Goal: Task Accomplishment & Management: Manage account settings

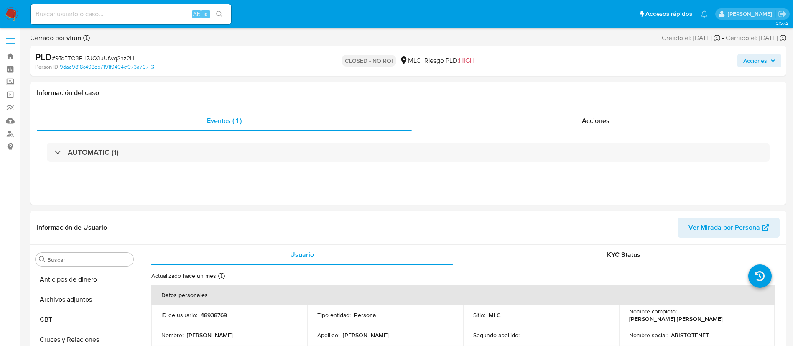
select select "10"
click at [8, 59] on link "Bandeja" at bounding box center [49, 56] width 99 height 13
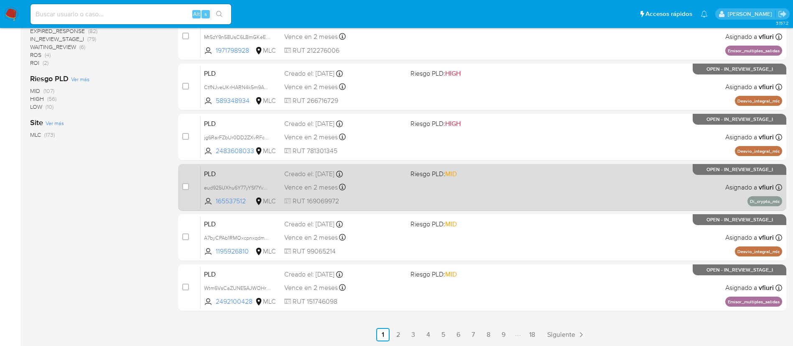
scroll to position [314, 0]
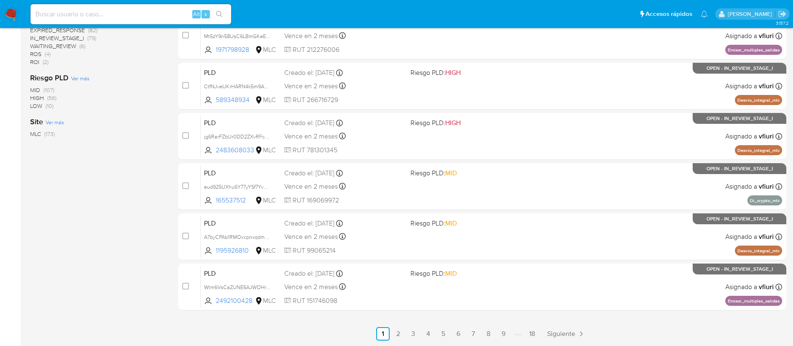
click at [542, 331] on ul "Anterior 1 2 3 4 5 6 7 8 9 18 Siguiente" at bounding box center [482, 333] width 608 height 13
click at [539, 331] on link "18" at bounding box center [531, 333] width 13 height 13
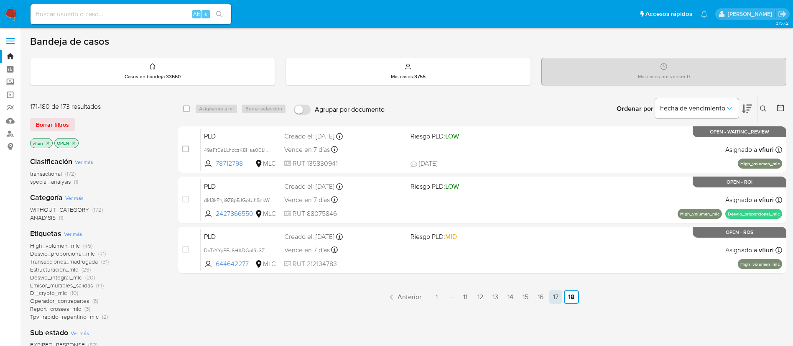
click at [556, 295] on link "17" at bounding box center [555, 296] width 13 height 13
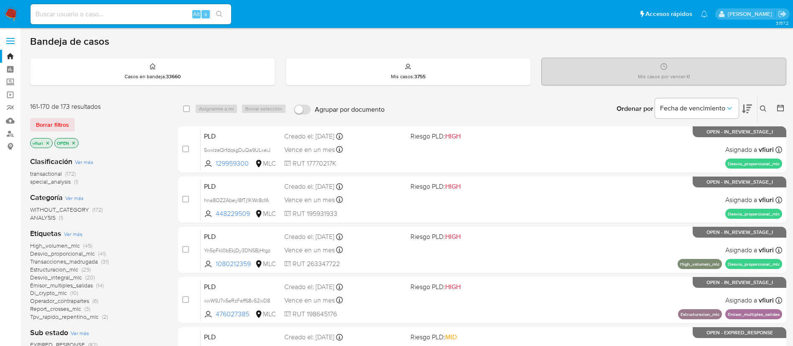
click at [782, 105] on icon at bounding box center [780, 107] width 7 height 7
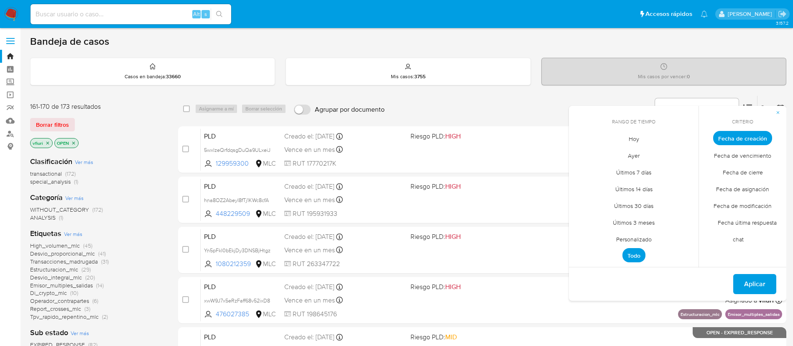
click at [649, 238] on span "Personalizado" at bounding box center [633, 238] width 53 height 17
click at [581, 151] on icon "Mes anterior" at bounding box center [582, 153] width 10 height 10
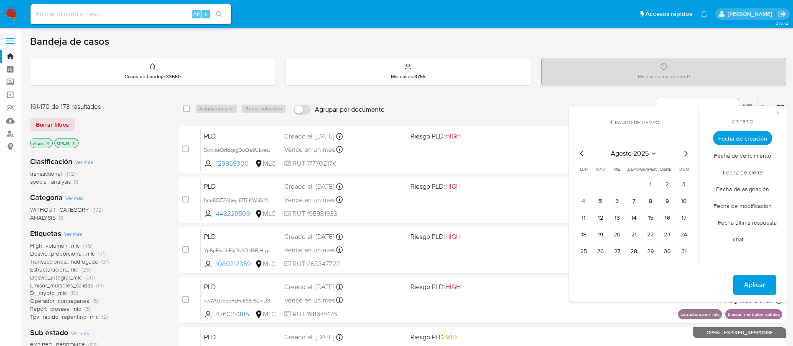
click at [581, 151] on icon "Mes anterior" at bounding box center [582, 153] width 10 height 10
click at [640, 219] on tr "9 10 11 12 13 14 15" at bounding box center [634, 217] width 114 height 13
click at [636, 219] on button "12" at bounding box center [633, 217] width 13 height 13
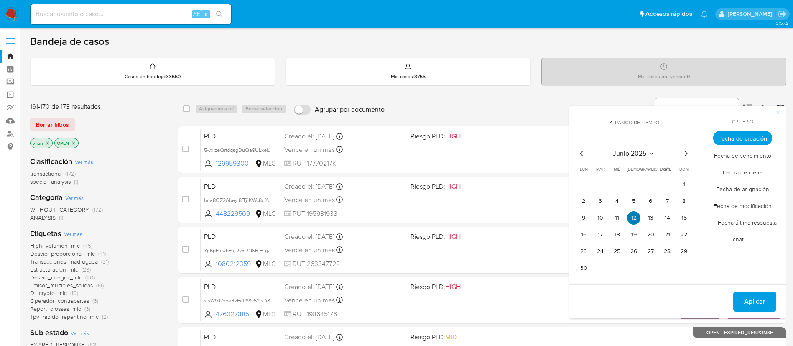
click at [636, 219] on button "12" at bounding box center [633, 217] width 13 height 13
click at [739, 296] on button "Aplicar" at bounding box center [754, 301] width 43 height 20
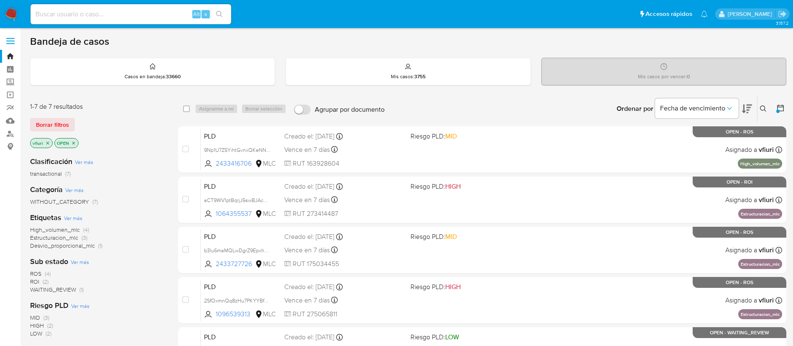
click at [48, 145] on icon "close-filter" at bounding box center [47, 142] width 5 height 5
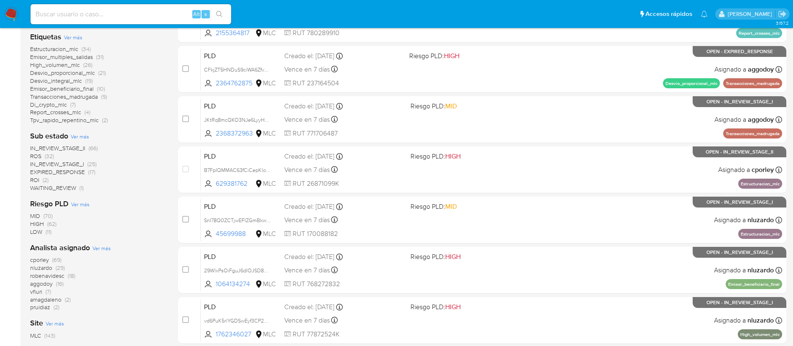
scroll to position [188, 0]
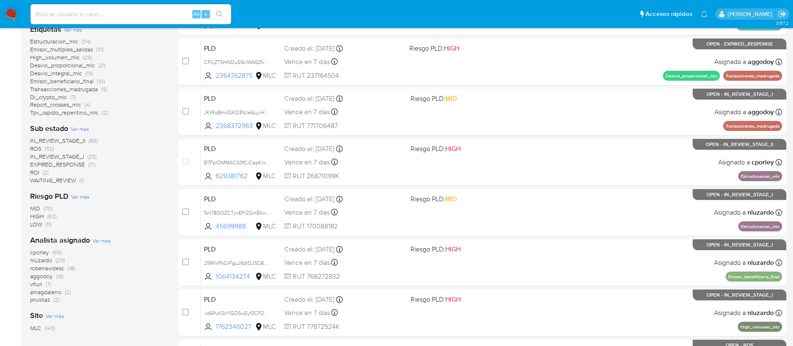
click at [40, 259] on span "nluzardo" at bounding box center [41, 260] width 22 height 8
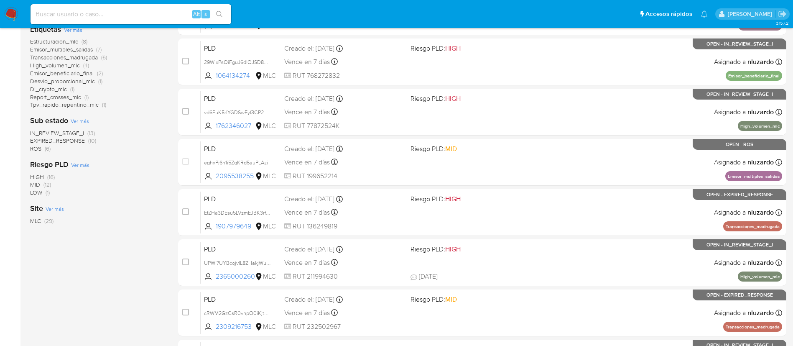
click at [74, 130] on span "IN_REVIEW_STAGE_I" at bounding box center [57, 133] width 54 height 8
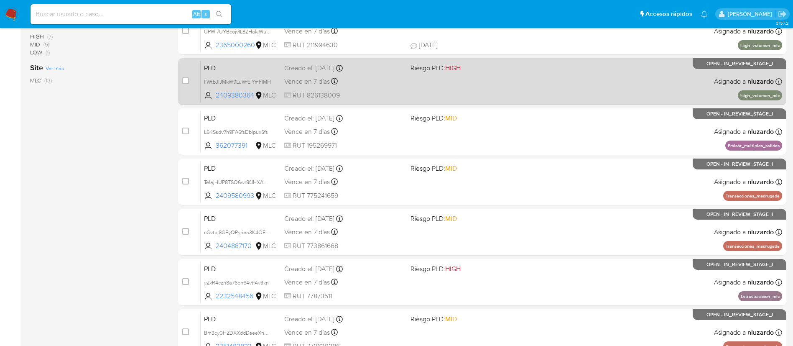
scroll to position [314, 0]
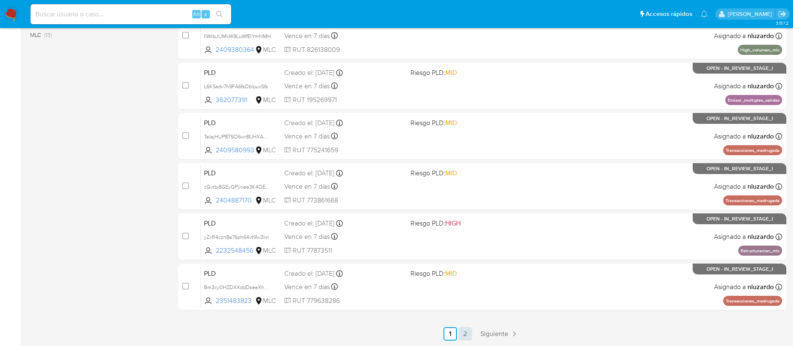
click at [459, 335] on link "2" at bounding box center [465, 333] width 13 height 13
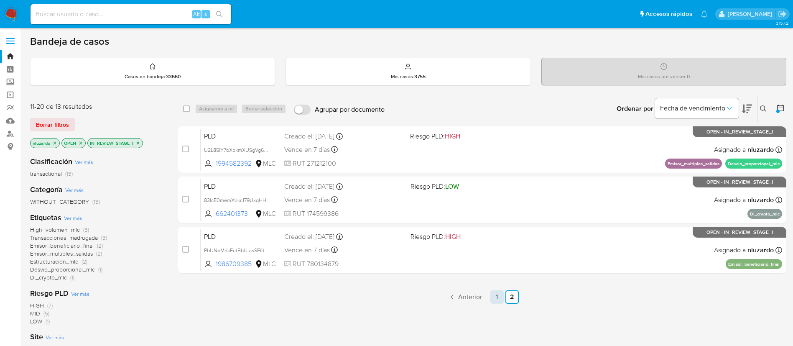
click at [499, 301] on link "1" at bounding box center [496, 296] width 13 height 13
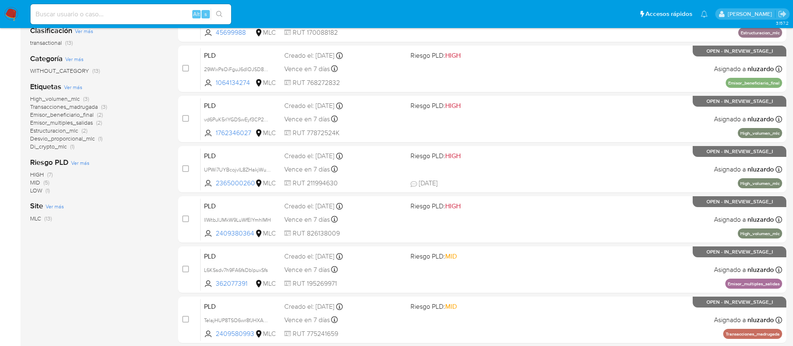
scroll to position [126, 0]
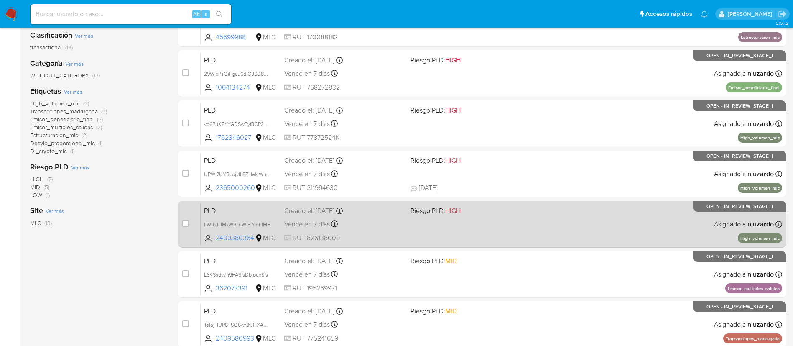
click at [483, 236] on div "PLD IIWtbJlJMkW9LuWfElYmhIMH 2409380364 MLC Riesgo PLD: HIGH Creado el: [DATE] …" at bounding box center [491, 224] width 581 height 42
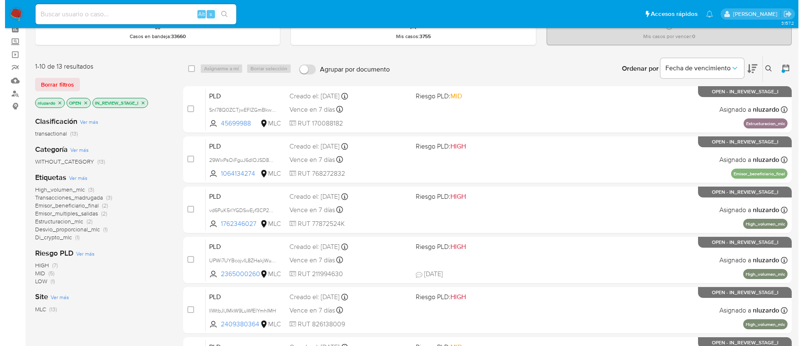
scroll to position [0, 0]
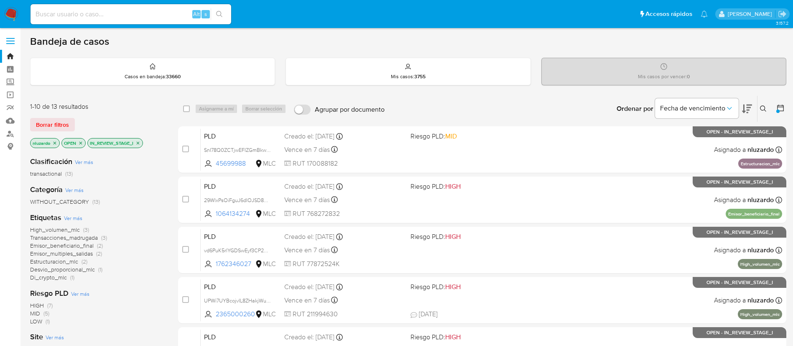
click at [762, 107] on icon at bounding box center [763, 108] width 7 height 7
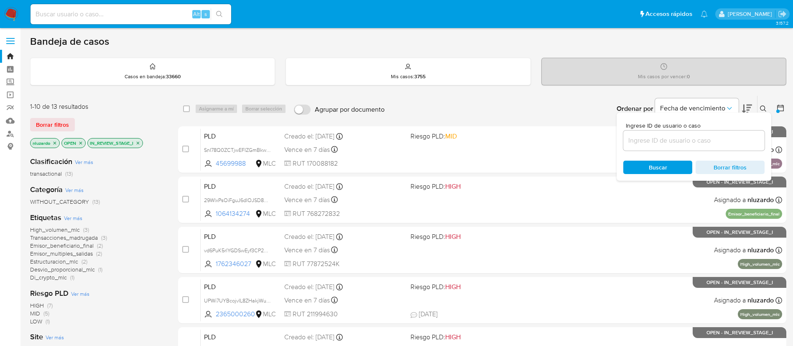
click at [711, 139] on input at bounding box center [693, 140] width 141 height 11
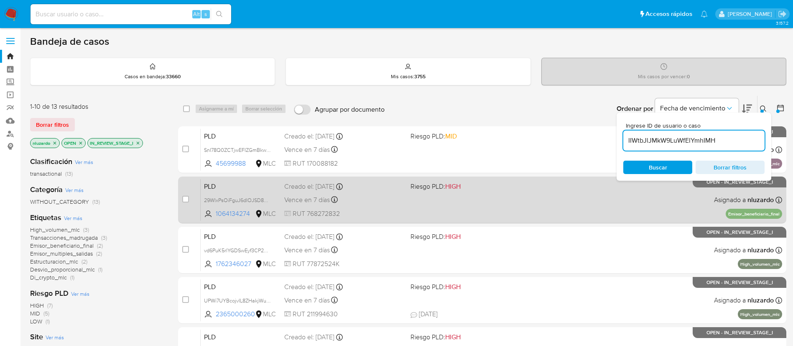
type input "IIWtbJlJMkW9LuWfElYmhIMH"
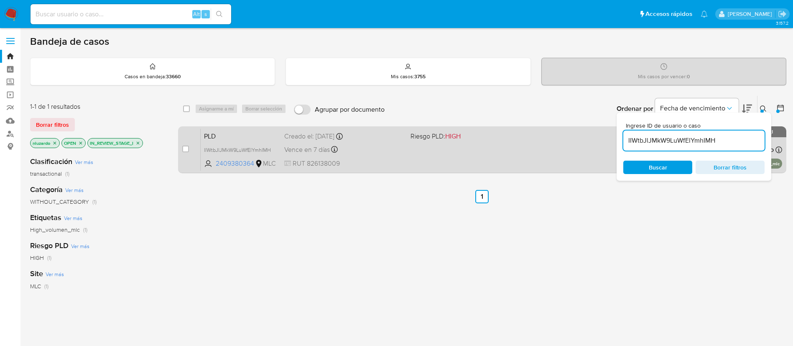
click at [186, 143] on div "case-item-checkbox No es posible asignar el caso" at bounding box center [191, 149] width 18 height 42
click at [186, 148] on input "checkbox" at bounding box center [185, 148] width 7 height 7
checkbox input "true"
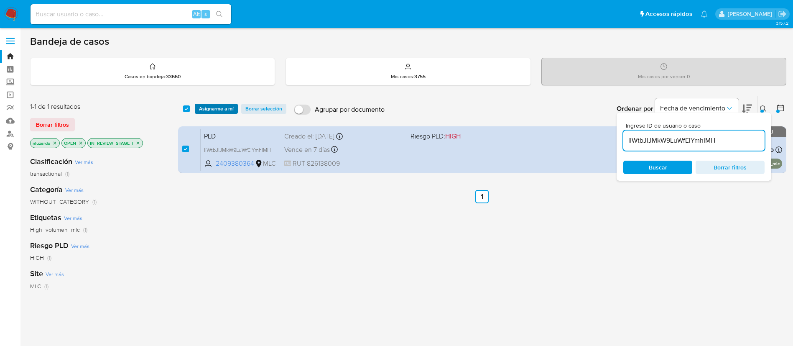
click at [206, 111] on span "Asignarme a mí" at bounding box center [216, 108] width 35 height 8
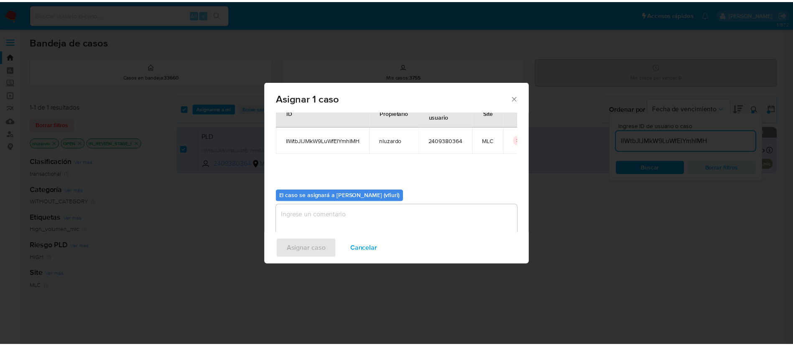
scroll to position [43, 0]
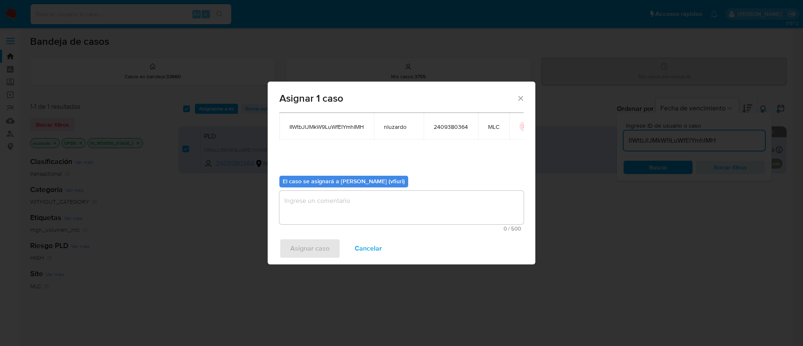
click at [402, 210] on textarea "assign-modal" at bounding box center [401, 207] width 244 height 33
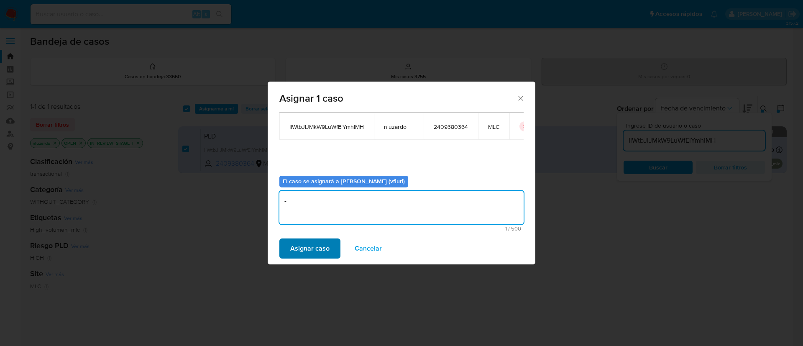
type textarea "-"
click at [316, 242] on span "Asignar caso" at bounding box center [309, 248] width 39 height 18
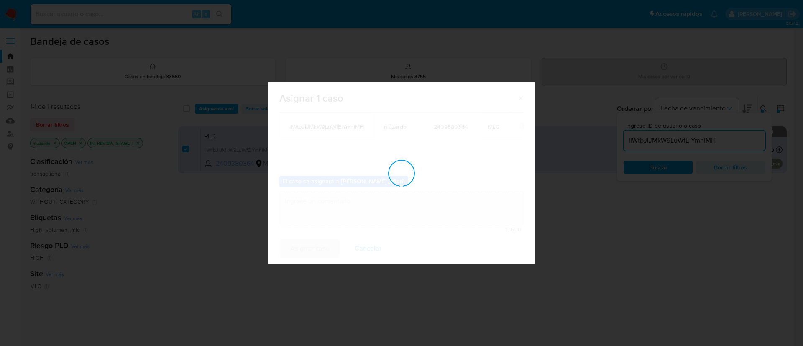
checkbox input "false"
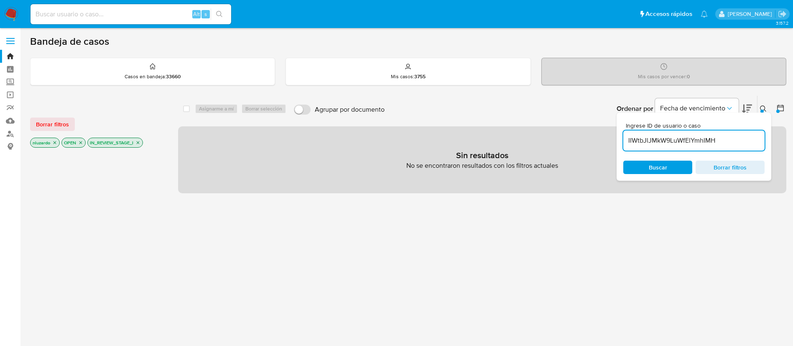
click at [94, 20] on div "Alt s" at bounding box center [131, 14] width 201 height 20
click at [97, 18] on input at bounding box center [131, 14] width 201 height 11
paste input "aMJE1kL8iO5Ez5c0vOPp6jYU"
type input "aMJE1kL8iO5Ez5c0vOPp6jYU"
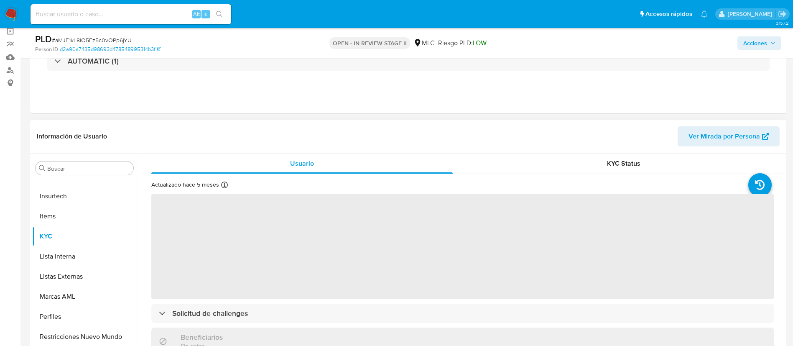
scroll to position [125, 0]
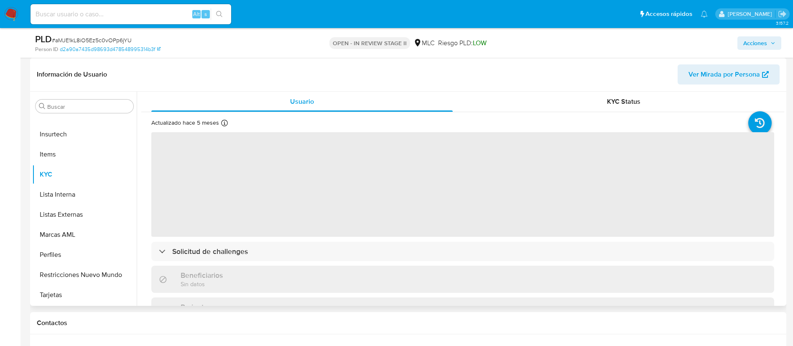
select select "10"
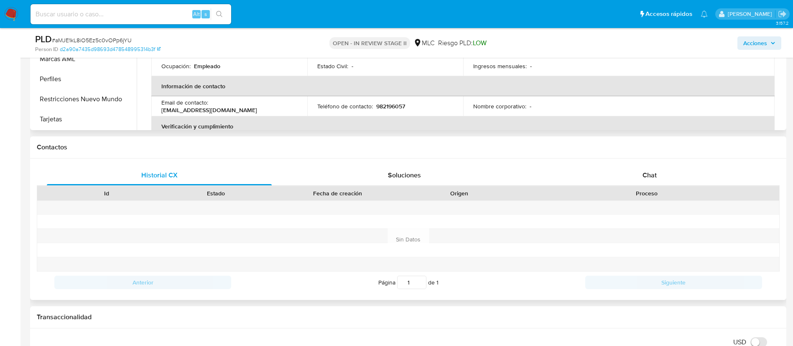
scroll to position [313, 0]
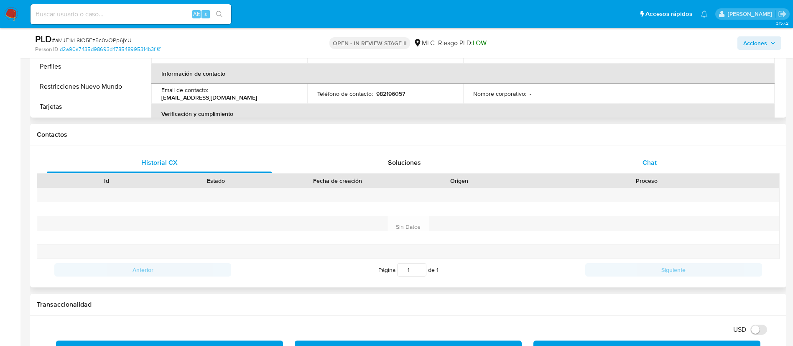
click at [644, 164] on span "Chat" at bounding box center [649, 163] width 14 height 10
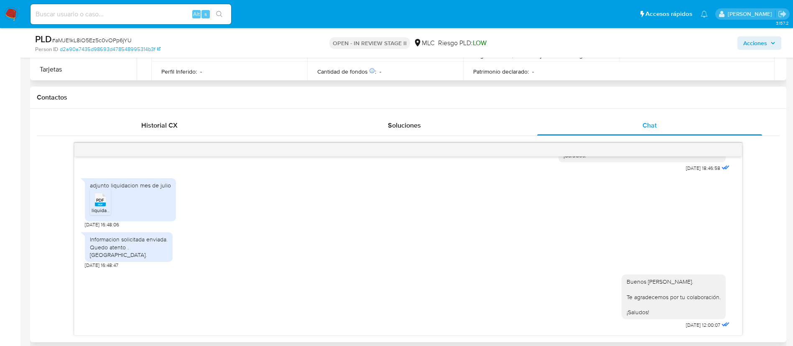
scroll to position [376, 0]
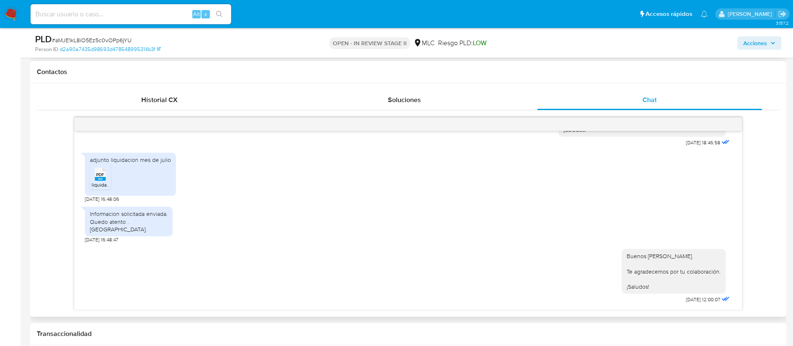
click at [101, 176] on span "PDF" at bounding box center [100, 174] width 8 height 5
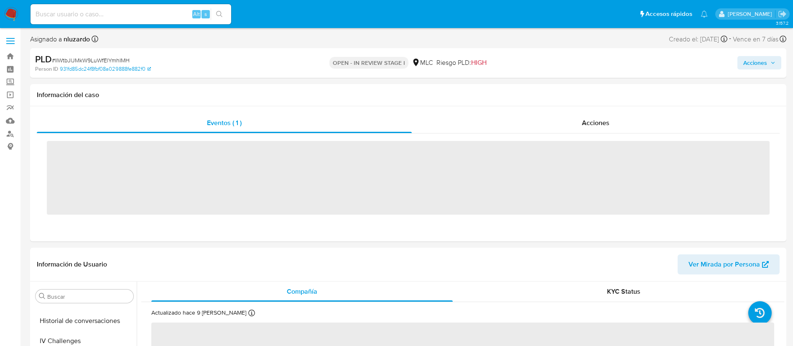
scroll to position [353, 0]
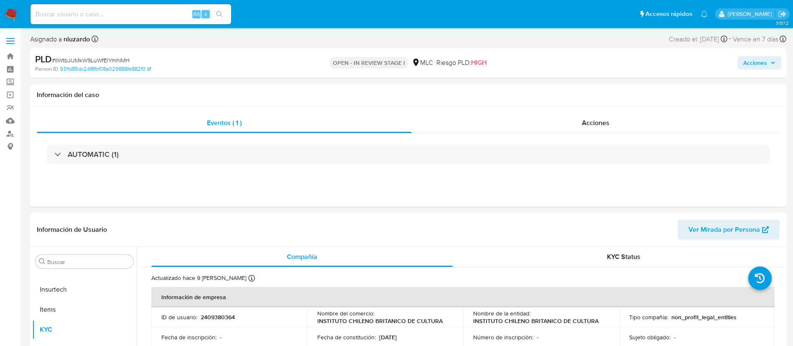
select select "10"
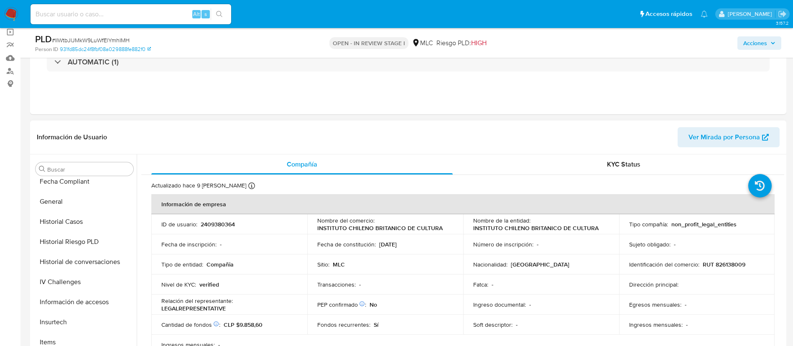
scroll to position [228, 0]
click at [70, 227] on button "Historial Casos" at bounding box center [81, 222] width 98 height 20
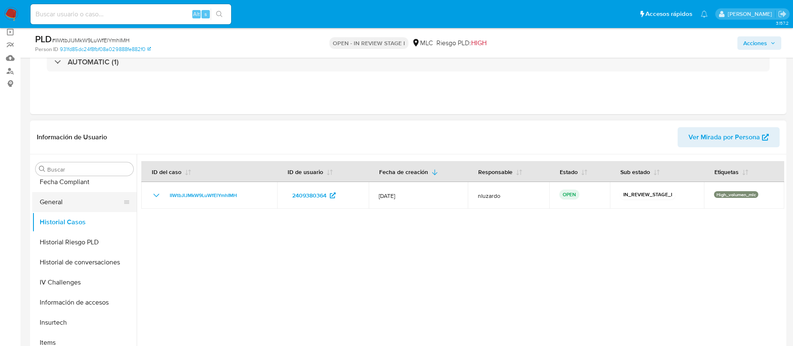
click at [63, 198] on button "General" at bounding box center [81, 202] width 98 height 20
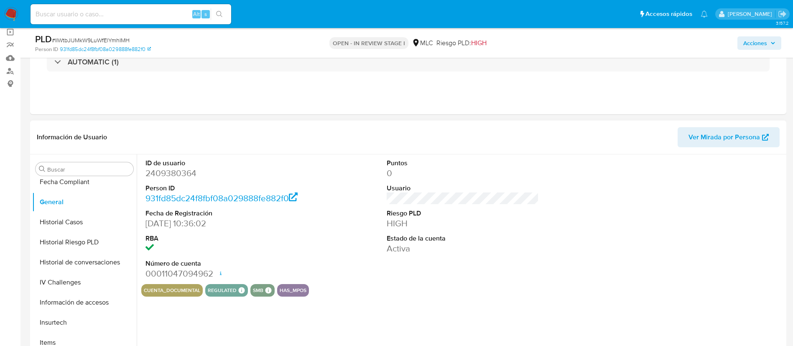
click at [189, 166] on dt "ID de usuario" at bounding box center [221, 162] width 153 height 9
click at [189, 178] on dd "2409380364" at bounding box center [221, 173] width 153 height 12
copy dd "2409380364"
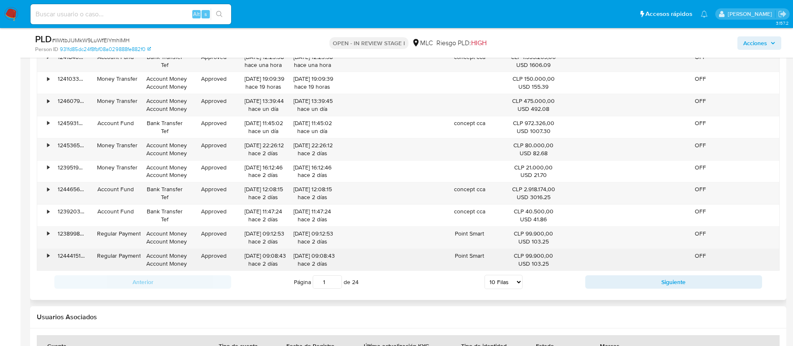
scroll to position [878, 0]
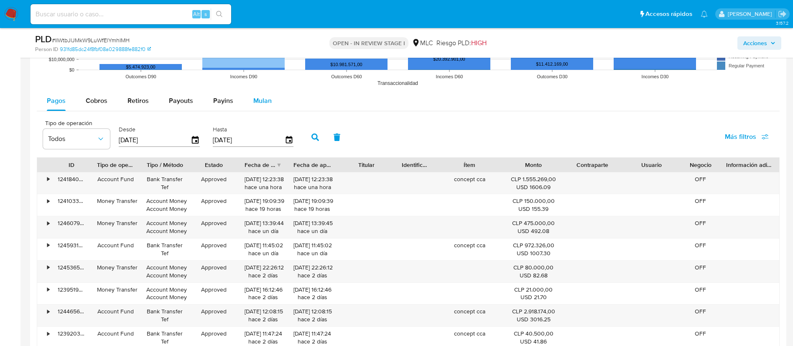
click at [259, 94] on div "Mulan" at bounding box center [262, 101] width 18 height 20
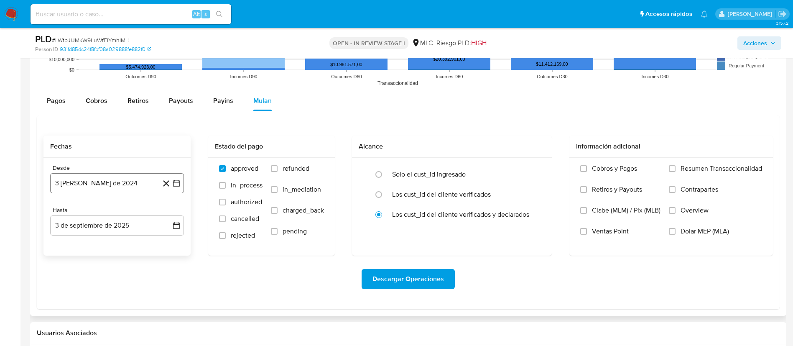
click at [181, 179] on button "3 de agosto de 2024" at bounding box center [117, 183] width 134 height 20
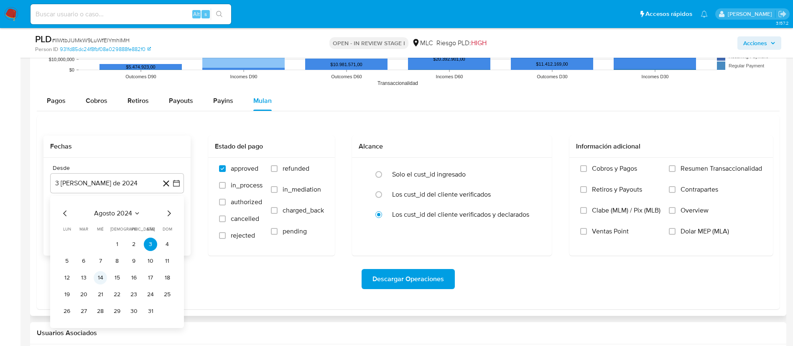
click at [104, 281] on button "14" at bounding box center [100, 277] width 13 height 13
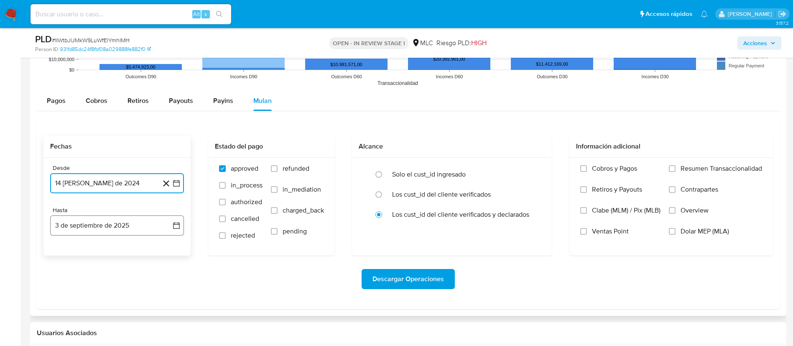
click at [177, 225] on icon "button" at bounding box center [176, 225] width 8 height 8
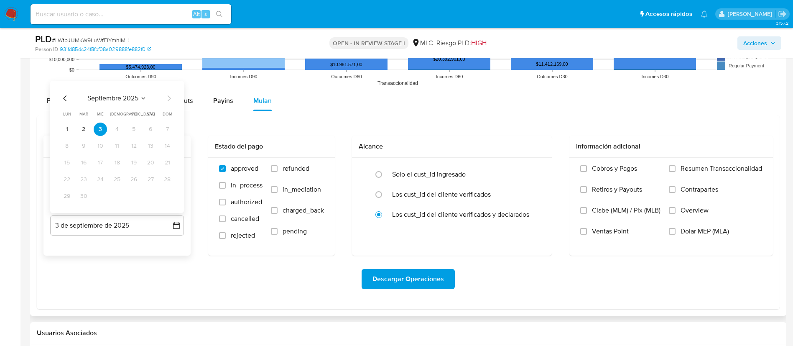
click at [57, 98] on div "septiembre 2025 septiembre 2025 lun lunes mar martes mié miércoles jue jueves v…" at bounding box center [117, 147] width 134 height 132
click at [64, 102] on icon "Mes anterior" at bounding box center [65, 98] width 10 height 10
click at [102, 163] on button "13" at bounding box center [100, 162] width 13 height 13
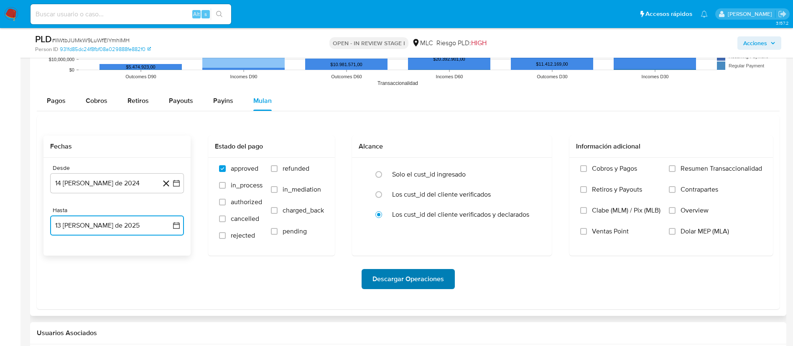
click at [420, 280] on span "Descargar Operaciones" at bounding box center [407, 279] width 71 height 18
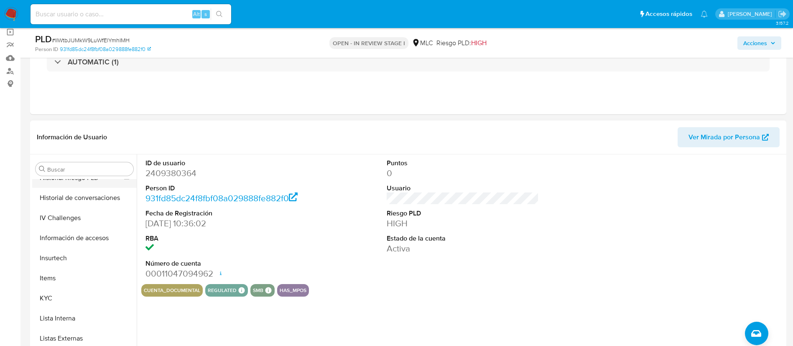
scroll to position [353, 0]
click at [67, 239] on button "KYC" at bounding box center [81, 237] width 98 height 20
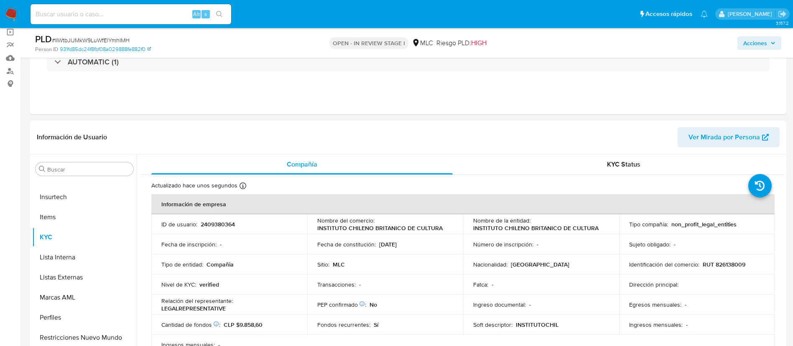
scroll to position [0, 0]
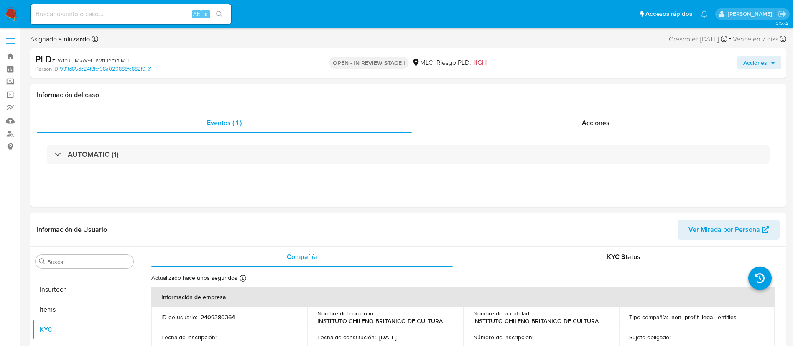
click at [110, 61] on span "# IIWtbJlJMkW9LuWfElYmhIMH" at bounding box center [91, 60] width 78 height 8
copy span "IIWtbJlJMkW9LuWfElYmhIMH"
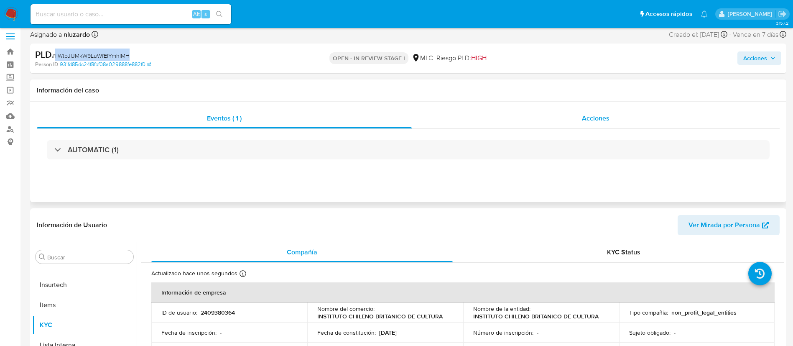
scroll to position [63, 0]
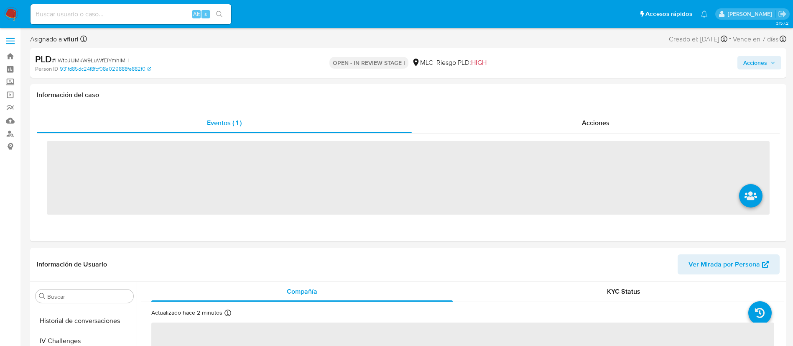
scroll to position [353, 0]
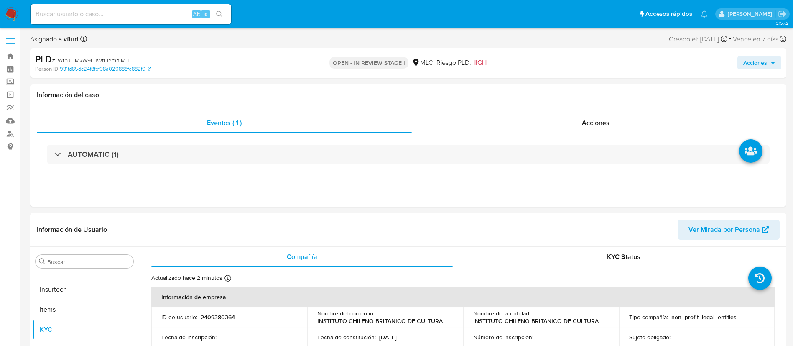
select select "10"
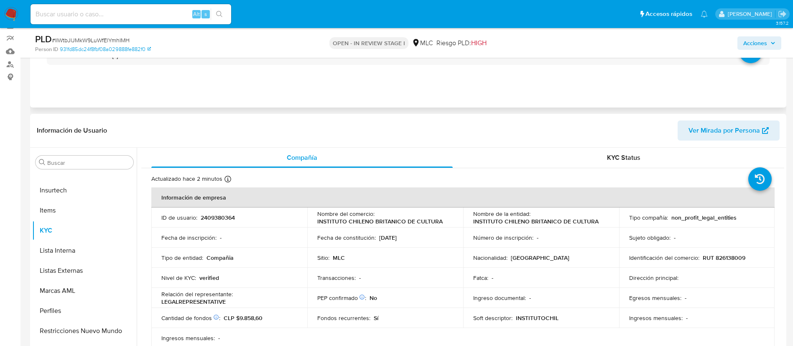
scroll to position [125, 0]
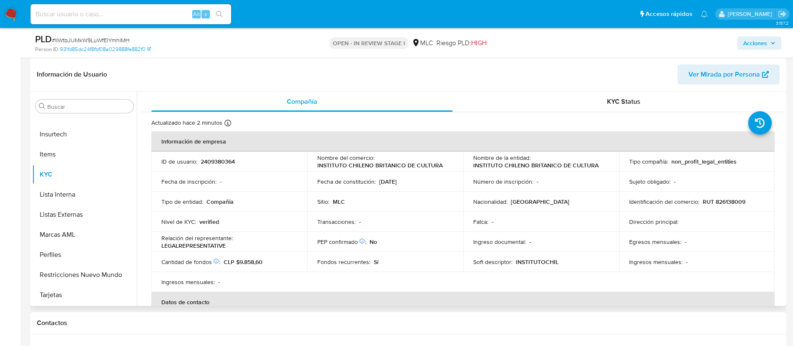
click at [222, 158] on p "2409380364" at bounding box center [218, 162] width 34 height 8
copy p "2409380364"
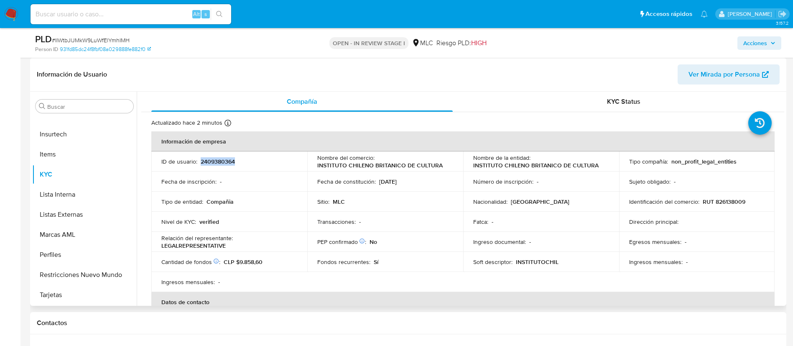
copy p "2409380364"
click at [112, 38] on span "# IIWtbJlJMkW9LuWfElYmhIMH" at bounding box center [91, 40] width 78 height 8
copy span "IIWtbJlJMkW9LuWfElYmhIMH"
